Goal: Book appointment/travel/reservation

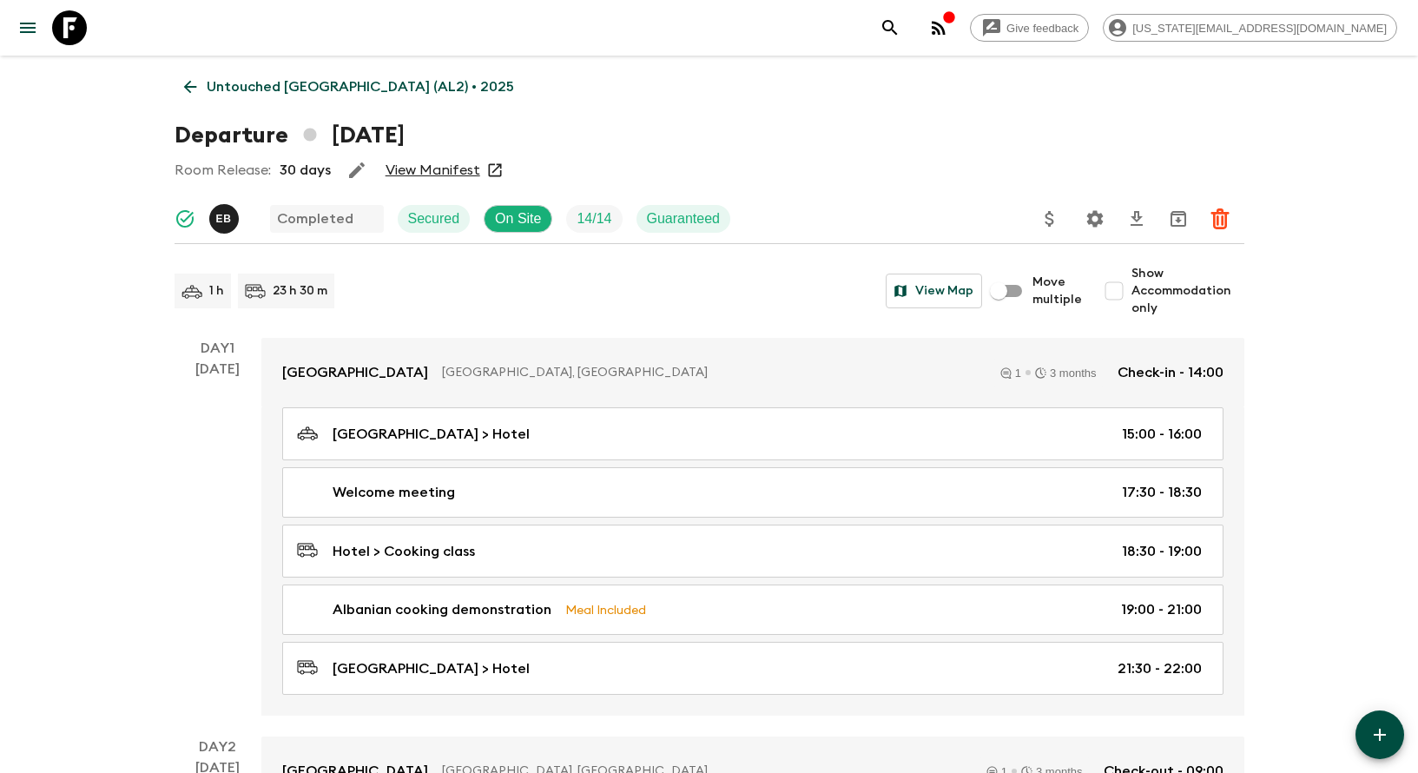
scroll to position [1337, 0]
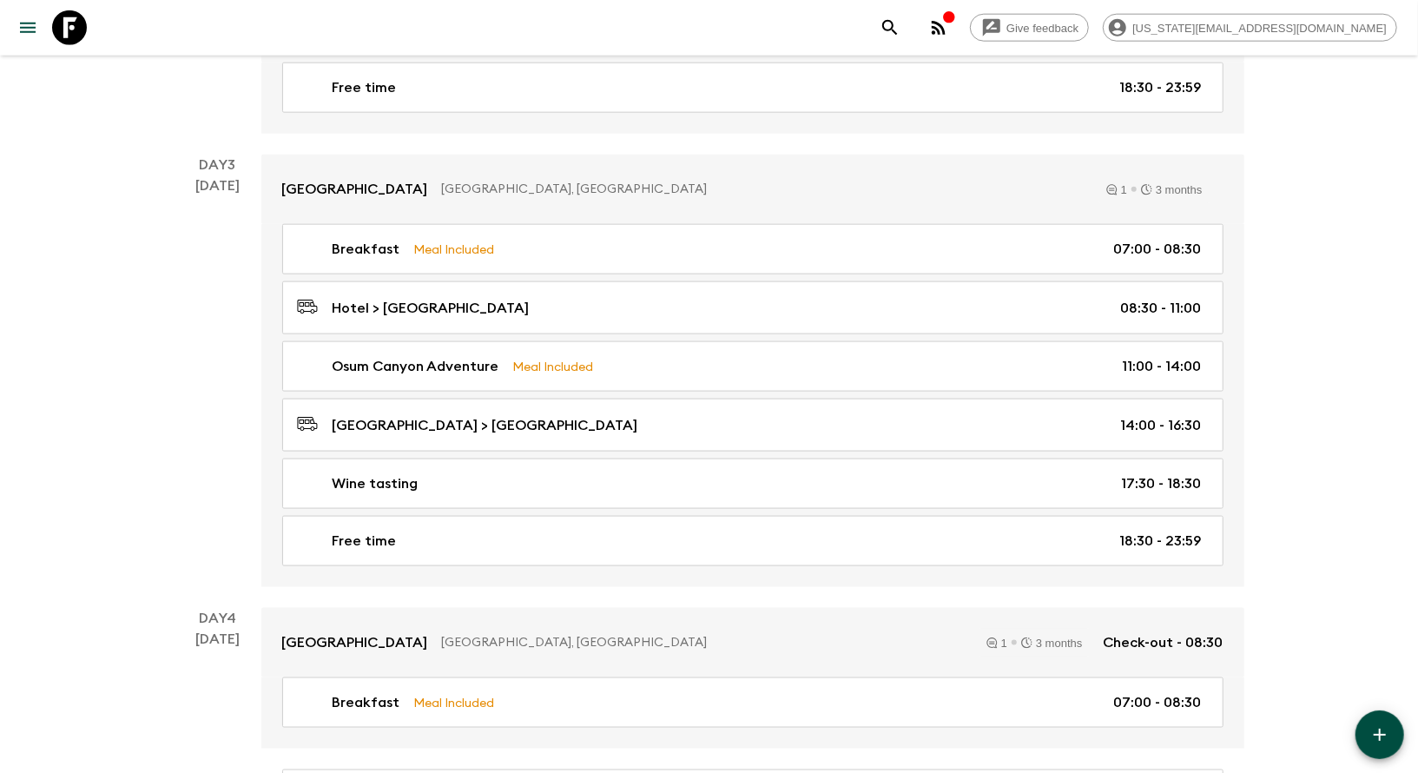
click at [84, 45] on link at bounding box center [69, 27] width 49 height 49
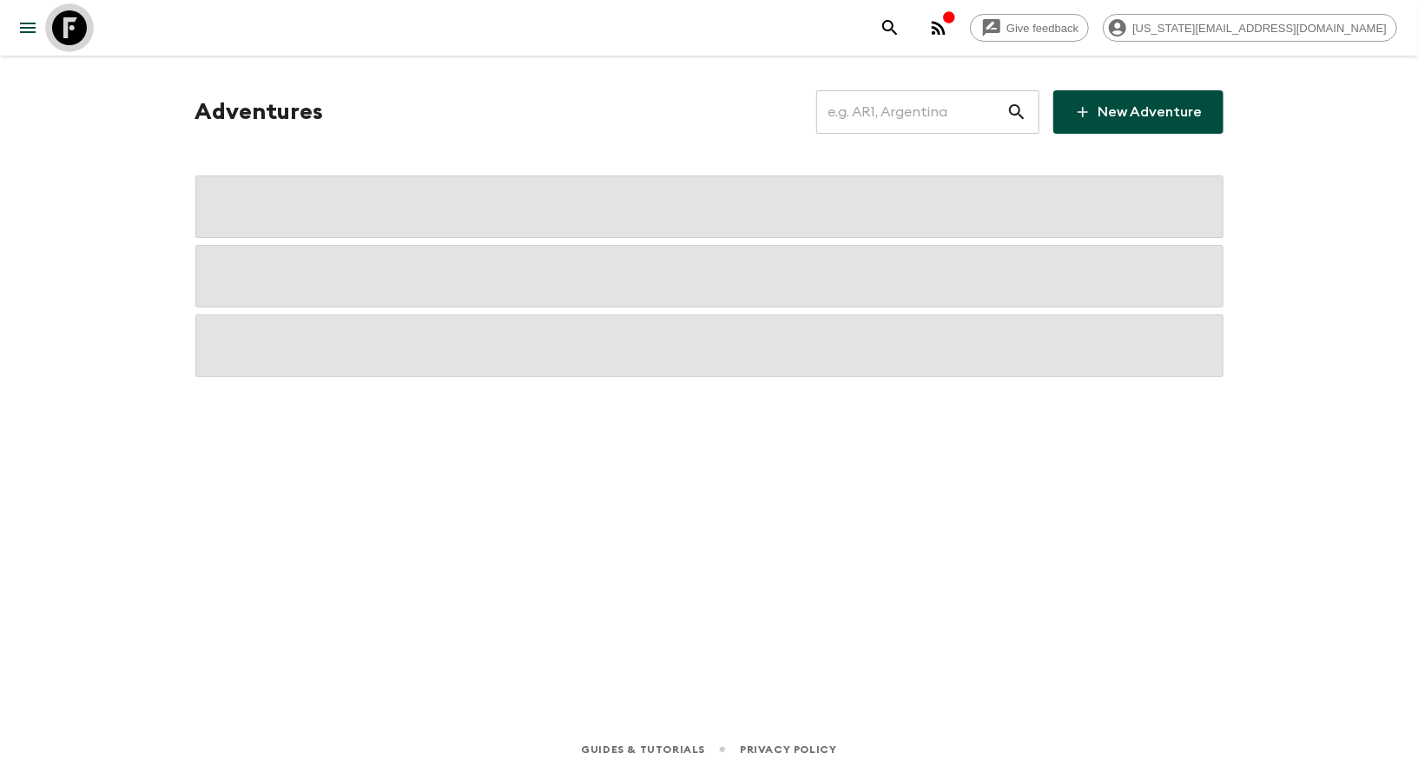
click at [84, 45] on link at bounding box center [69, 27] width 49 height 49
click at [883, 107] on input "text" at bounding box center [911, 112] width 190 height 49
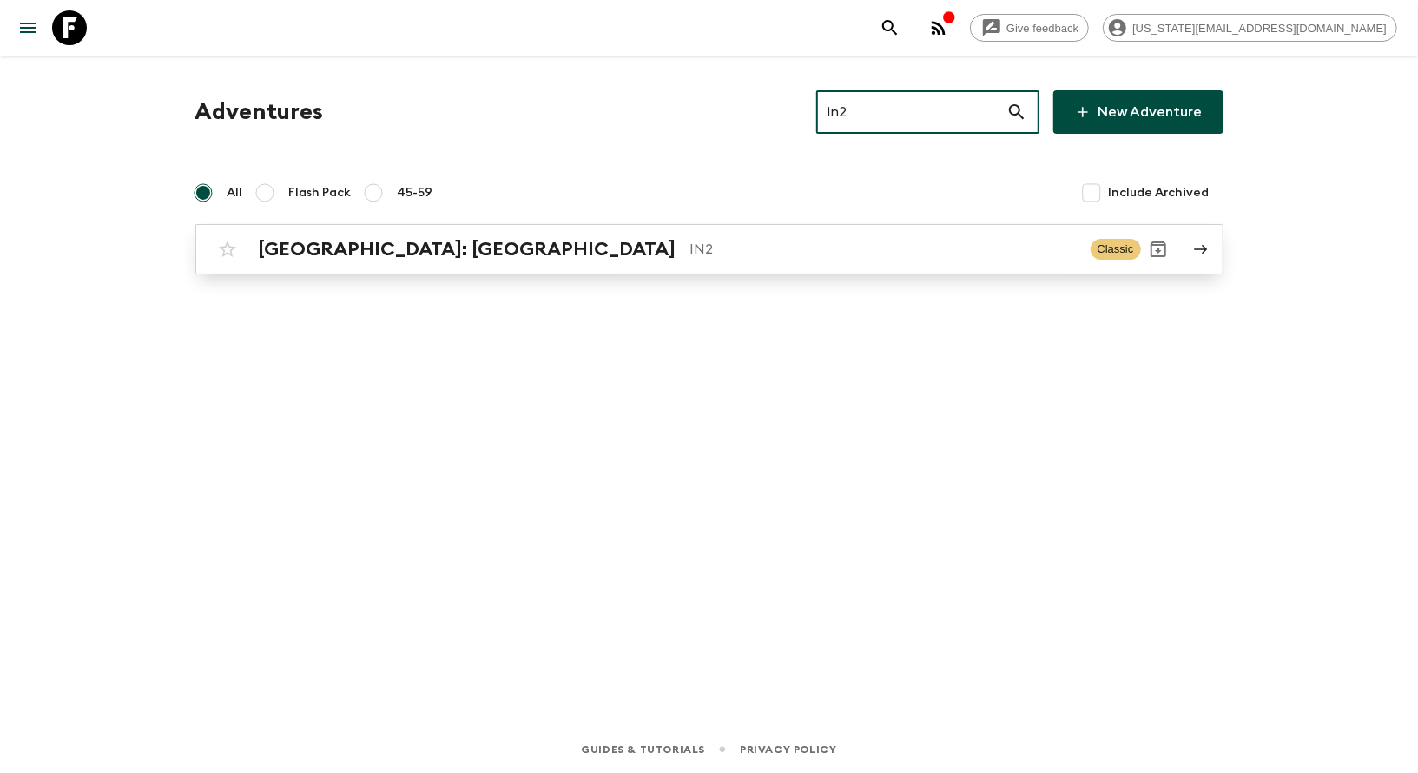
type input "in2"
click at [298, 272] on link "[GEOGRAPHIC_DATA]: [GEOGRAPHIC_DATA] IN2 Classic" at bounding box center [709, 249] width 1028 height 50
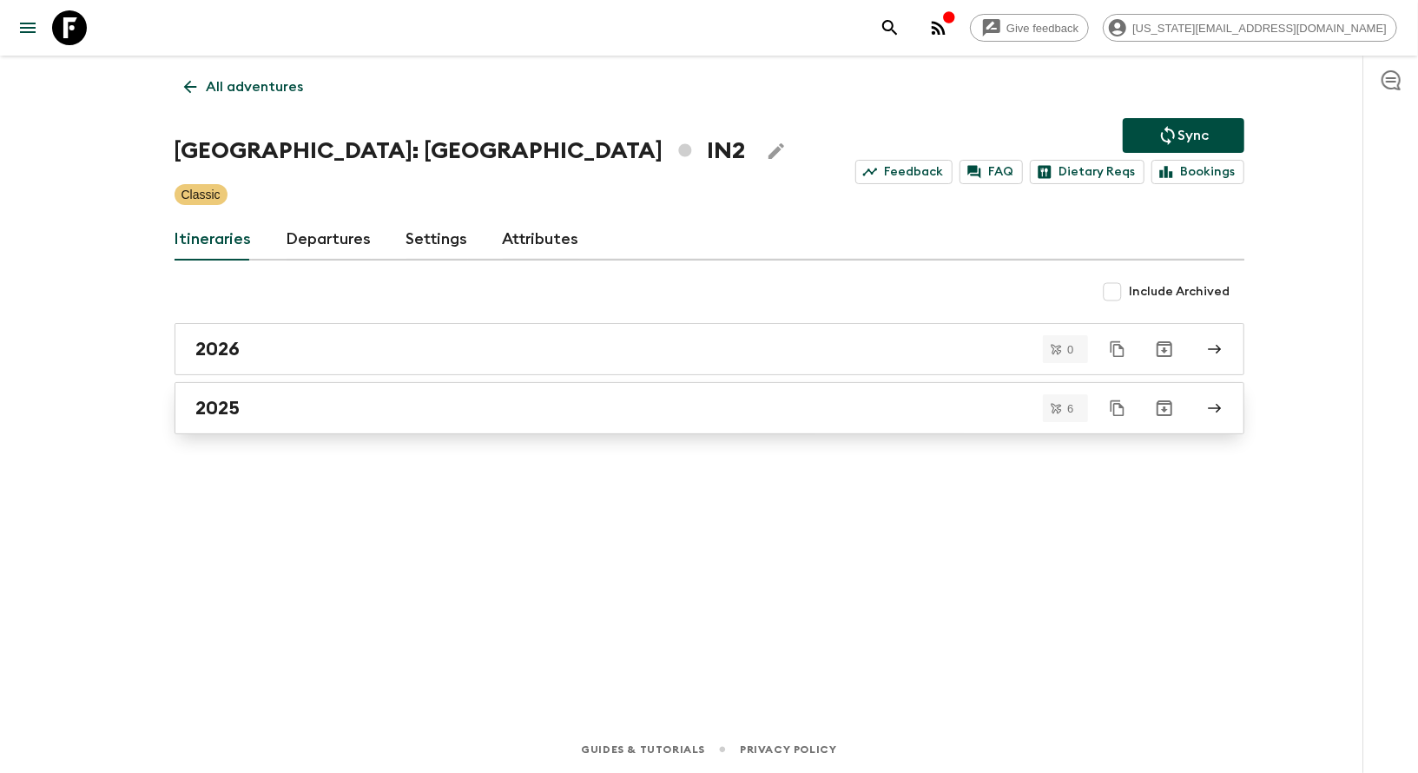
click at [260, 397] on div "2025" at bounding box center [692, 408] width 993 height 23
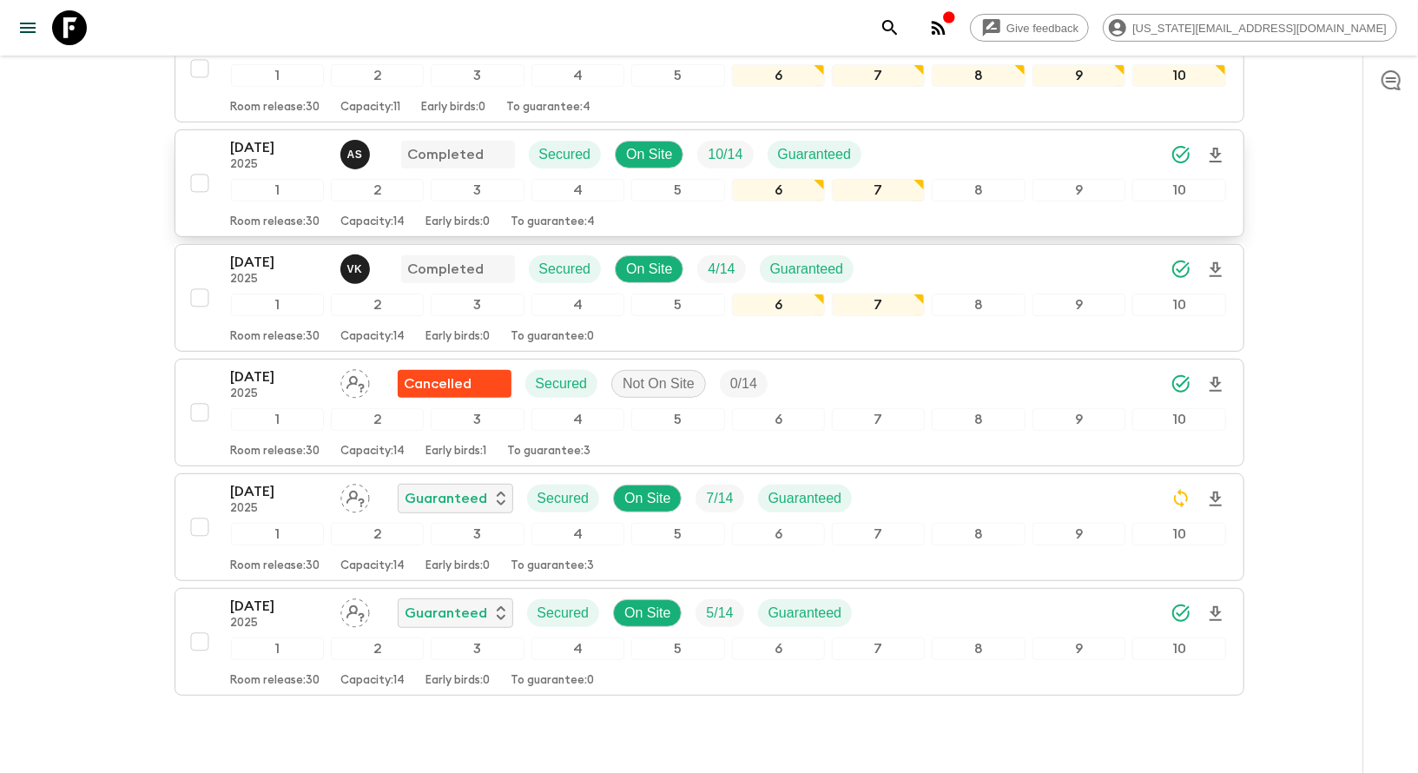
scroll to position [394, 0]
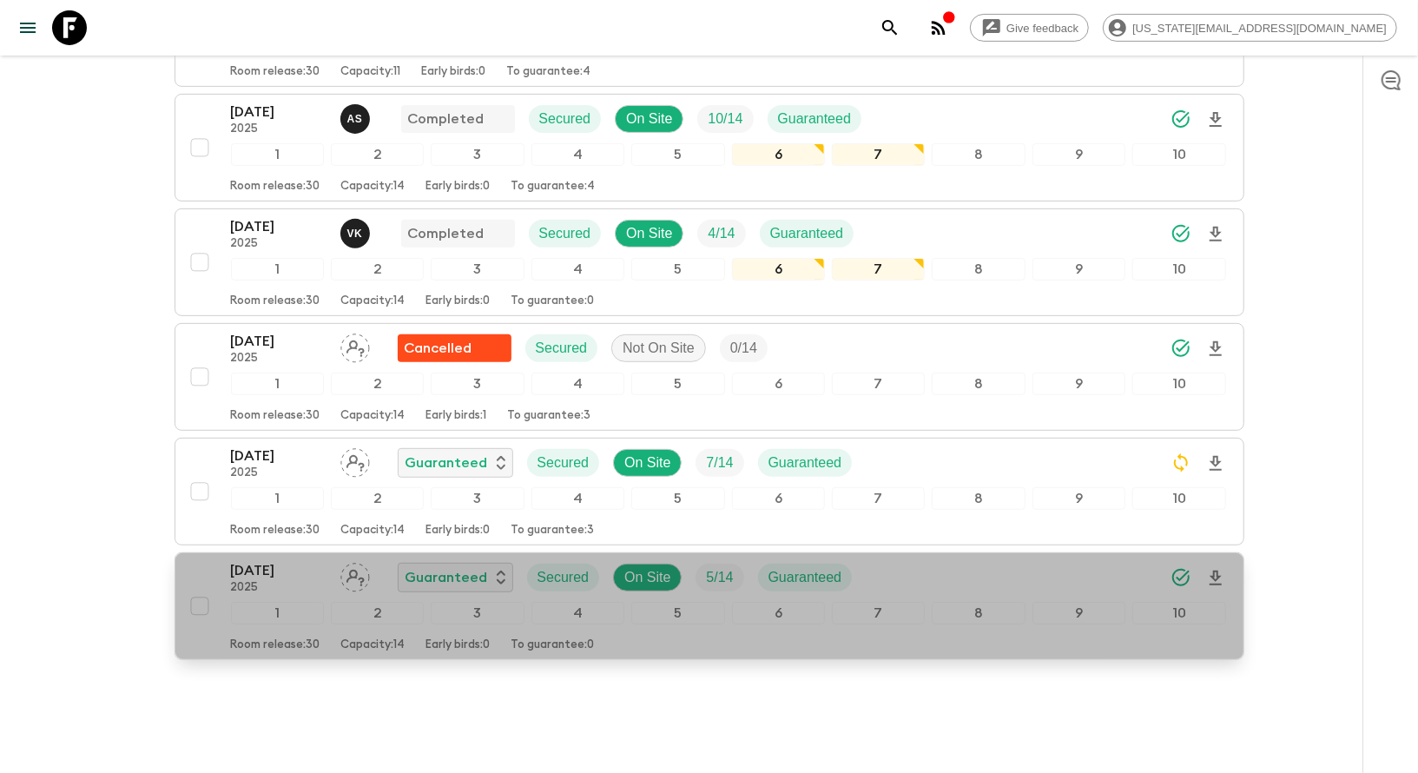
click at [283, 560] on p "[DATE]" at bounding box center [278, 570] width 95 height 21
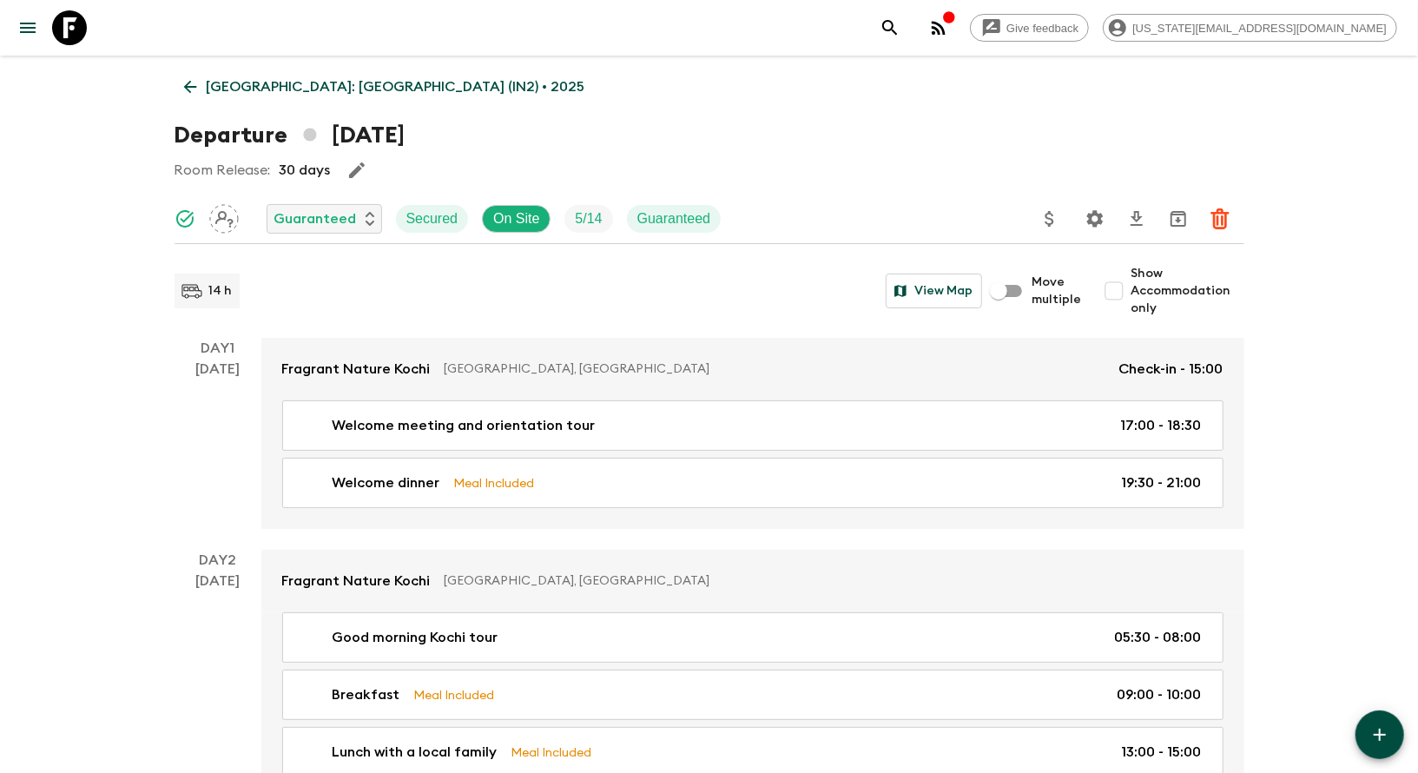
drag, startPoint x: 441, startPoint y: 86, endPoint x: 206, endPoint y: 87, distance: 235.3
drag, startPoint x: 206, startPoint y: 87, endPoint x: 411, endPoint y: 93, distance: 205.0
